Goal: Navigation & Orientation: Find specific page/section

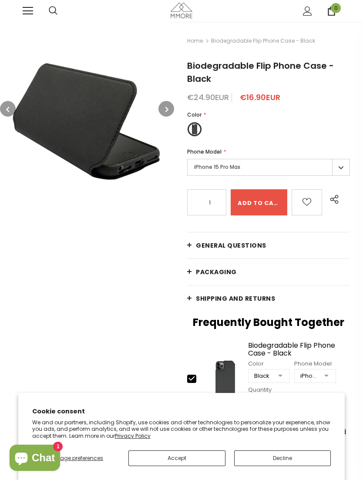
click at [32, 6] on link at bounding box center [28, 11] width 10 height 10
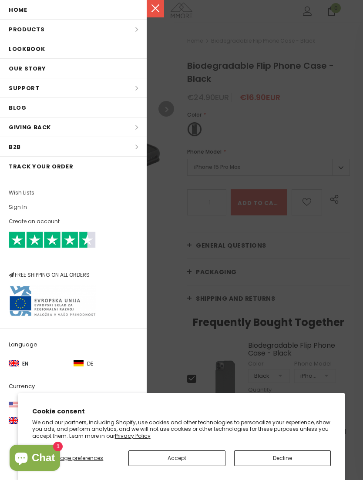
click at [130, 23] on li "Products Products All Products All Collections BUNDLES Organic Collection Wood …" at bounding box center [73, 30] width 147 height 20
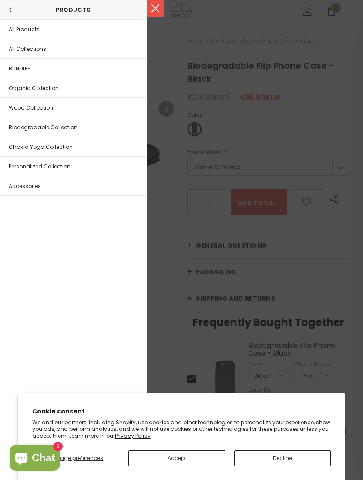
click at [30, 30] on span "All Products" at bounding box center [24, 29] width 31 height 7
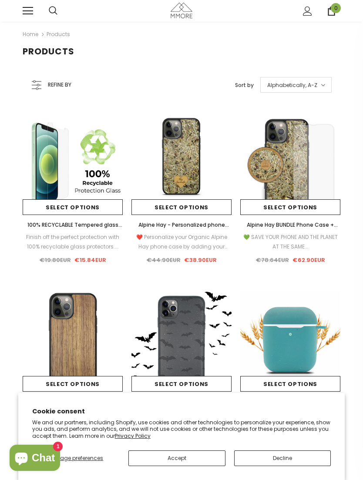
click at [88, 453] on button "Manage preferences" at bounding box center [75, 458] width 87 height 16
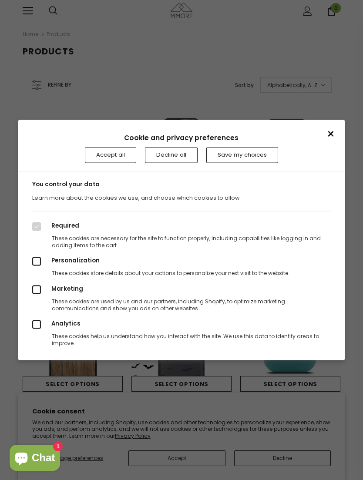
click at [242, 159] on button "Save my choices" at bounding box center [242, 155] width 72 height 16
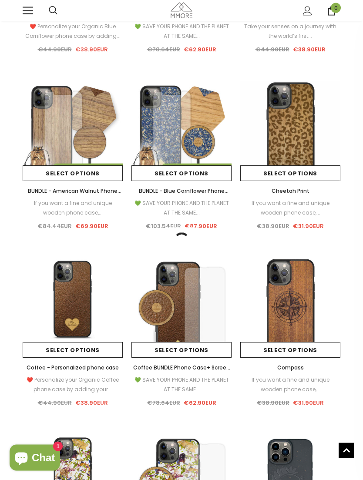
scroll to position [1797, 0]
